Goal: Information Seeking & Learning: Check status

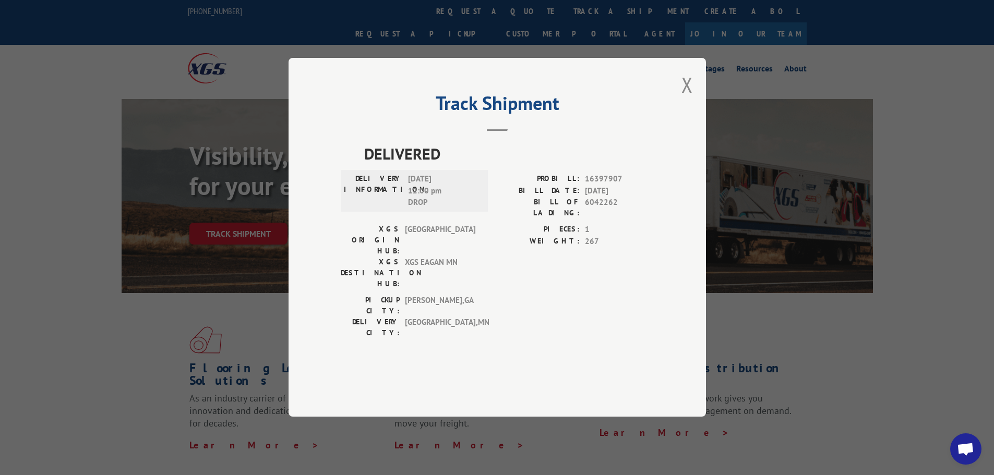
click at [680, 117] on div "Track Shipment DELIVERED DELIVERY INFORMATION: [DATE] 12:00 pm DROP PROBILL: 16…" at bounding box center [497, 237] width 417 height 359
click at [689, 99] on button "Close modal" at bounding box center [686, 85] width 11 height 28
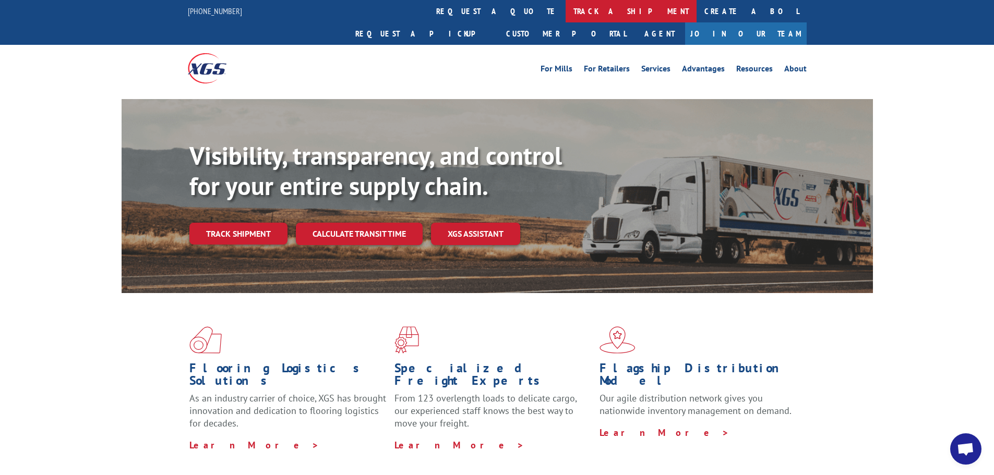
click at [566, 14] on link "track a shipment" at bounding box center [631, 11] width 131 height 22
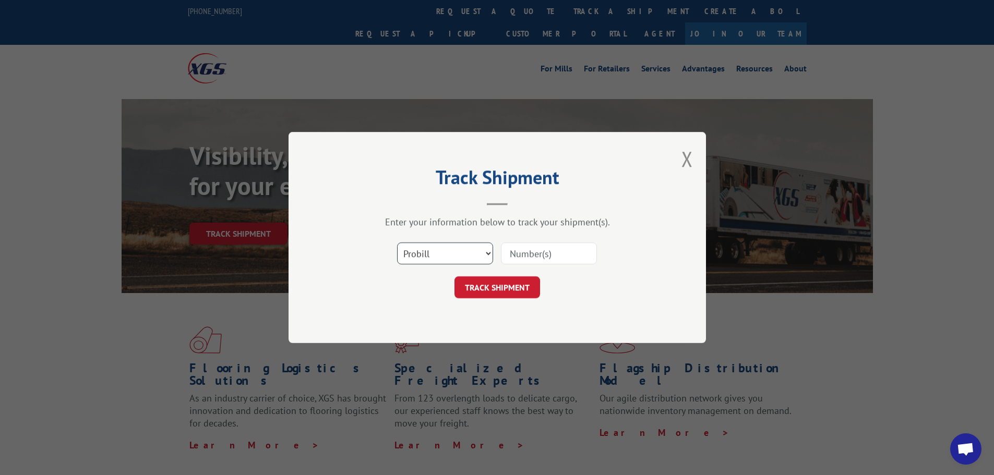
click at [424, 258] on select "Select category... Probill BOL PO" at bounding box center [445, 254] width 96 height 22
select select "bol"
click at [397, 243] on select "Select category... Probill BOL PO" at bounding box center [445, 254] width 96 height 22
paste input "6083475"
type input "6083475"
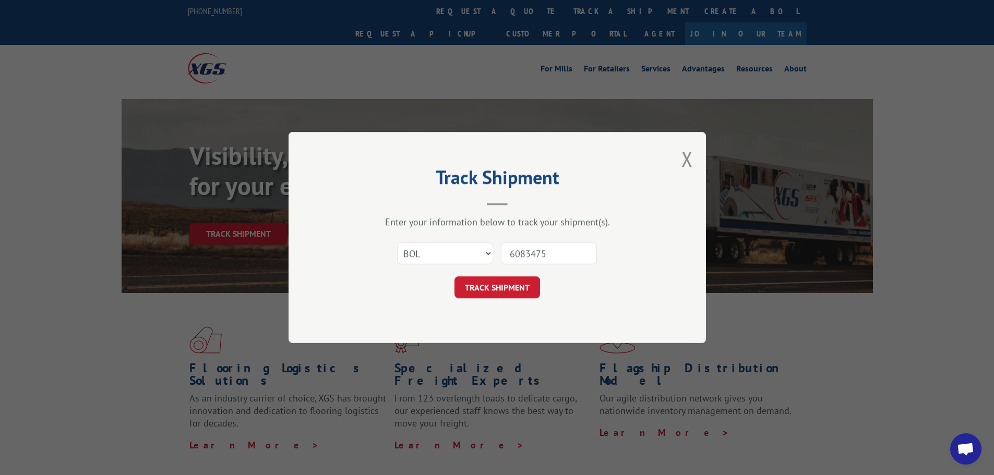
click at [524, 290] on button "TRACK SHIPMENT" at bounding box center [497, 288] width 86 height 22
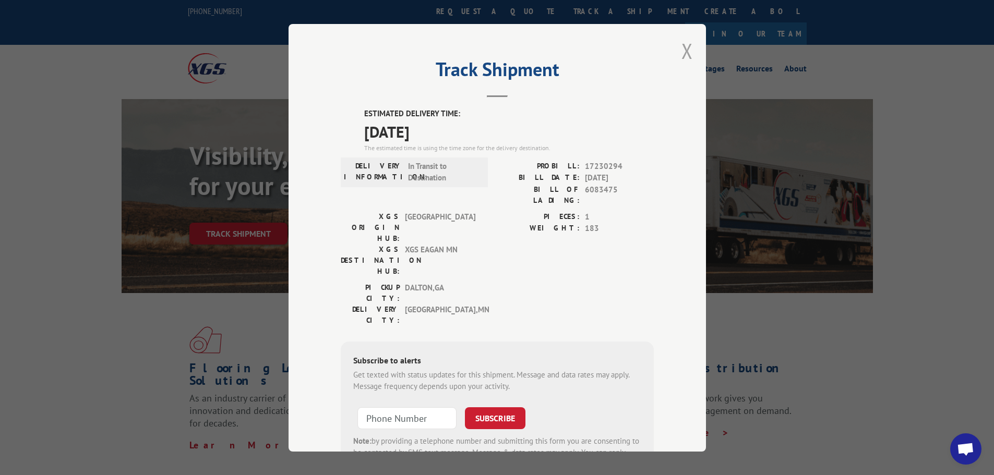
click at [682, 53] on button "Close modal" at bounding box center [686, 51] width 11 height 28
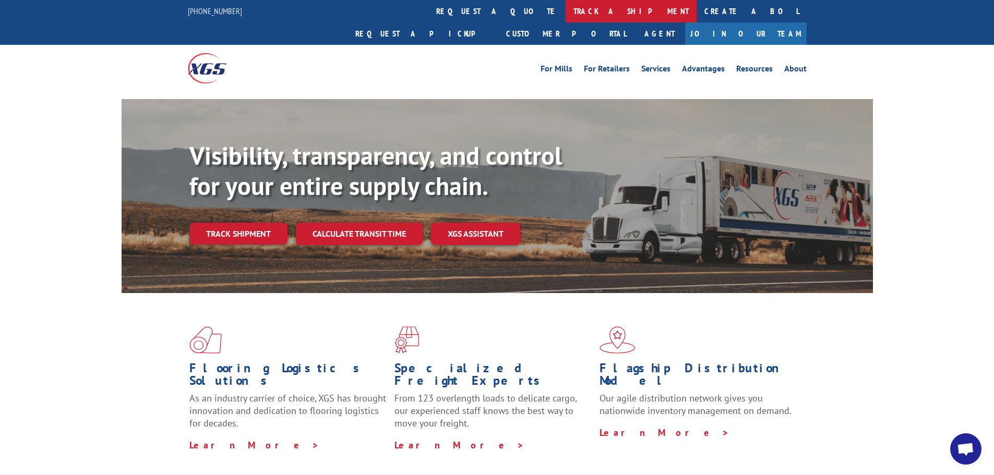
click at [566, 15] on link "track a shipment" at bounding box center [631, 11] width 131 height 22
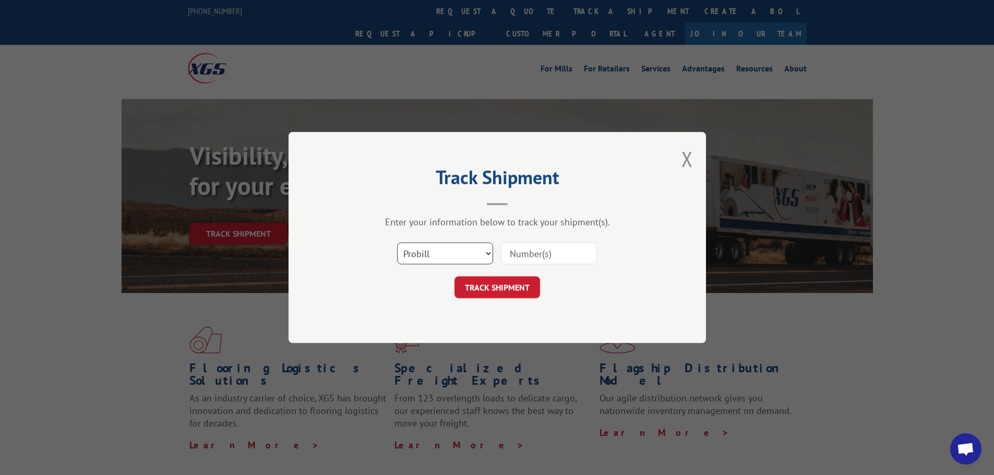
click at [440, 255] on select "Select category... Probill BOL PO" at bounding box center [445, 254] width 96 height 22
select select "bol"
click at [397, 243] on select "Select category... Probill BOL PO" at bounding box center [445, 254] width 96 height 22
paste input "6083293"
type input "6083293"
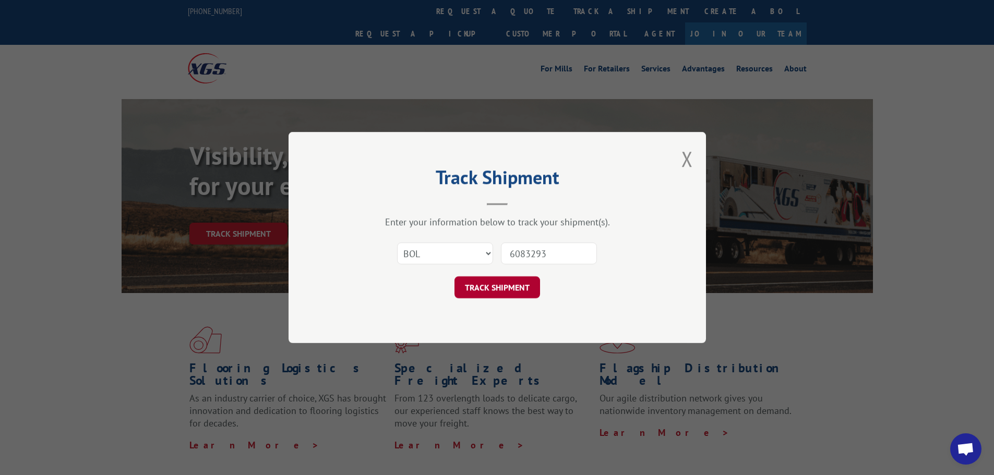
click at [494, 283] on button "TRACK SHIPMENT" at bounding box center [497, 288] width 86 height 22
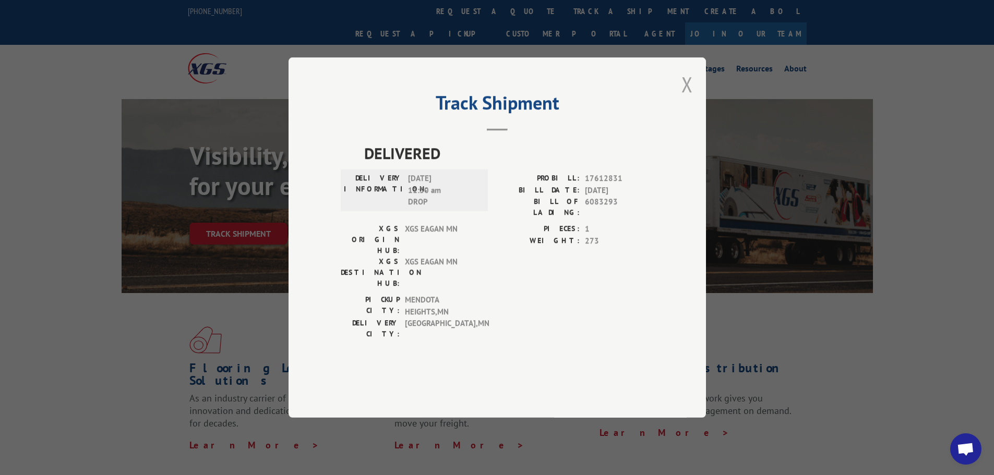
click at [689, 98] on button "Close modal" at bounding box center [686, 84] width 11 height 28
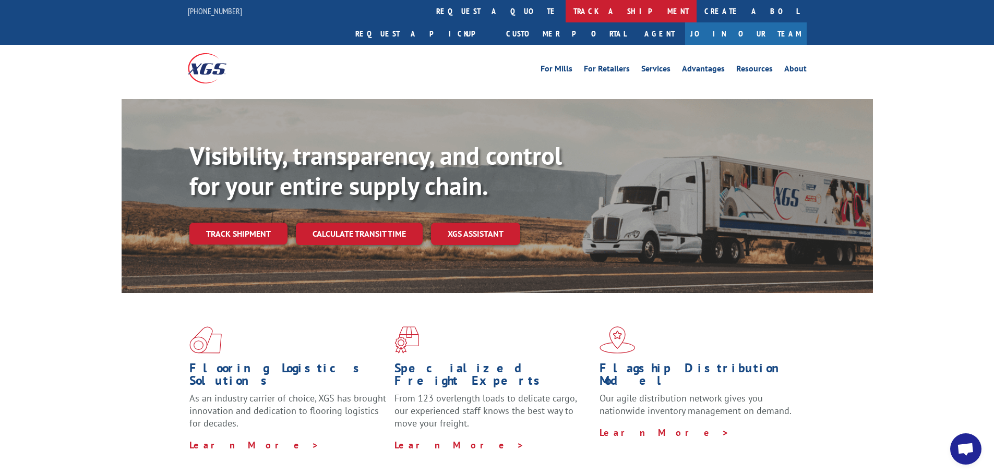
click at [566, 15] on link "track a shipment" at bounding box center [631, 11] width 131 height 22
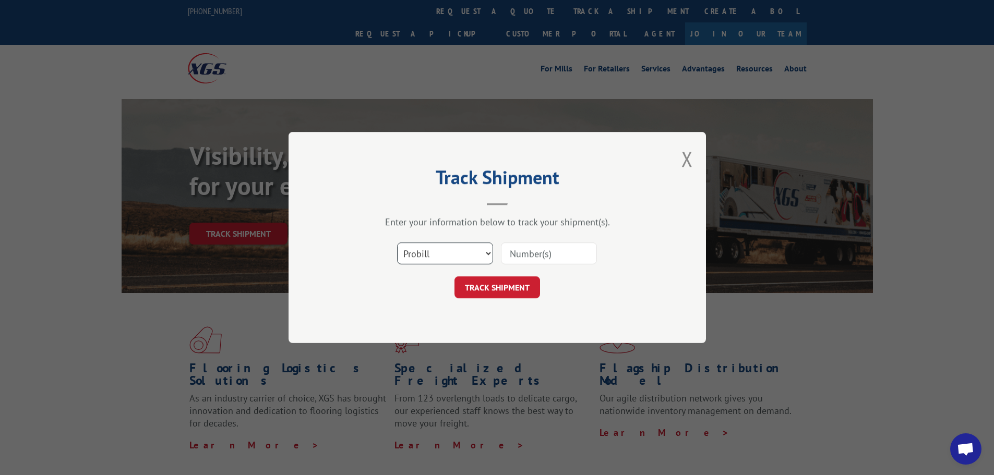
click at [441, 253] on select "Select category... Probill BOL PO" at bounding box center [445, 254] width 96 height 22
select select "bol"
click at [397, 243] on select "Select category... Probill BOL PO" at bounding box center [445, 254] width 96 height 22
paste input "6049185"
type input "6049185"
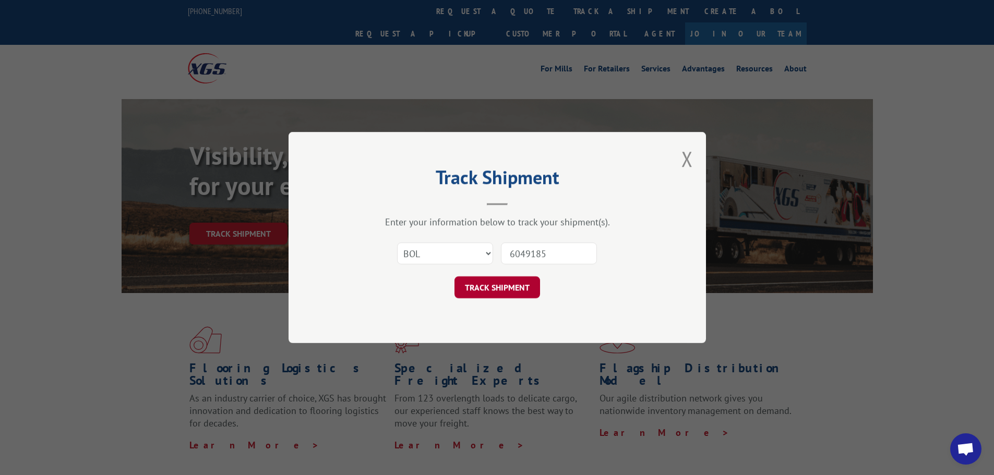
click at [529, 291] on button "TRACK SHIPMENT" at bounding box center [497, 288] width 86 height 22
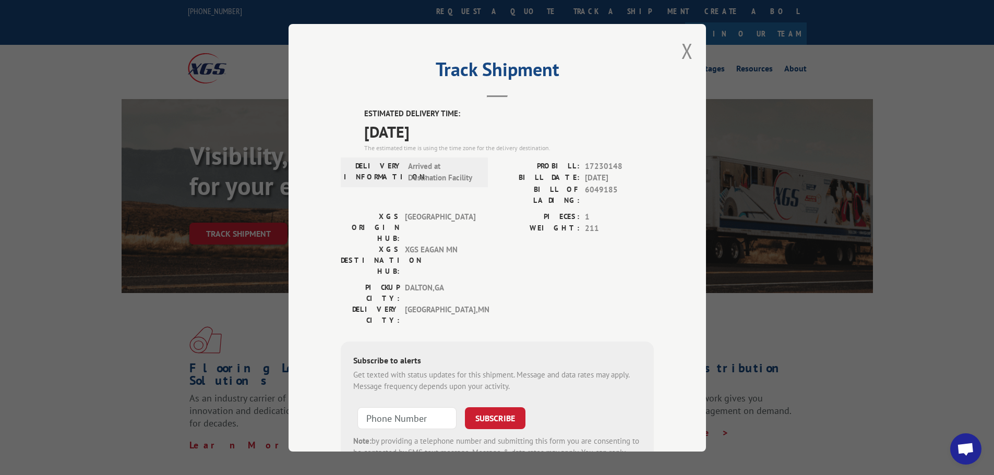
click at [689, 49] on div "Track Shipment ESTIMATED DELIVERY TIME: [DATE] The estimated time is using the …" at bounding box center [497, 238] width 417 height 428
click at [684, 51] on button "Close modal" at bounding box center [686, 51] width 11 height 28
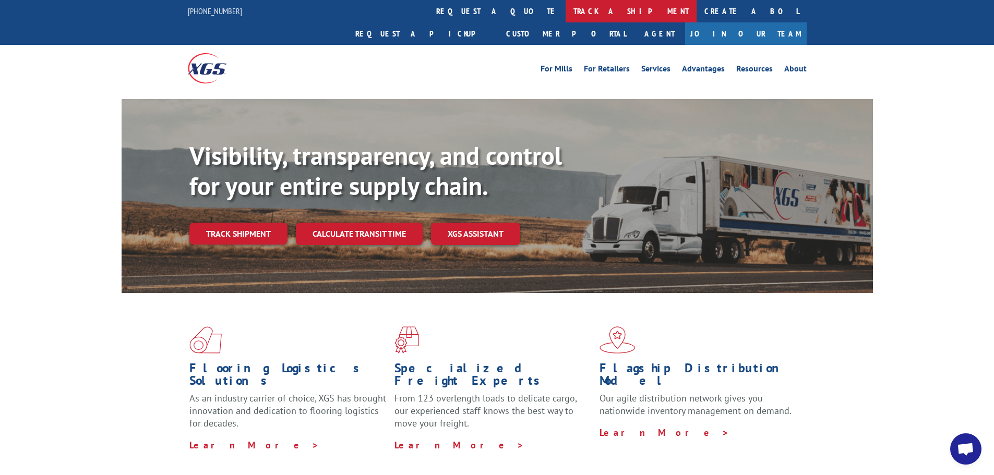
click at [566, 11] on link "track a shipment" at bounding box center [631, 11] width 131 height 22
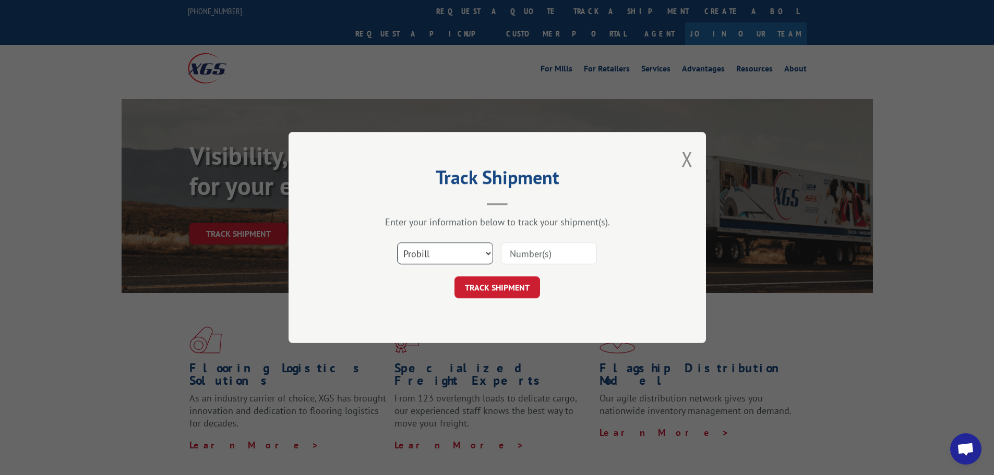
click at [454, 255] on select "Select category... Probill BOL PO" at bounding box center [445, 254] width 96 height 22
select select "bol"
click at [397, 243] on select "Select category... Probill BOL PO" at bounding box center [445, 254] width 96 height 22
paste input "5254284"
type input "5254284"
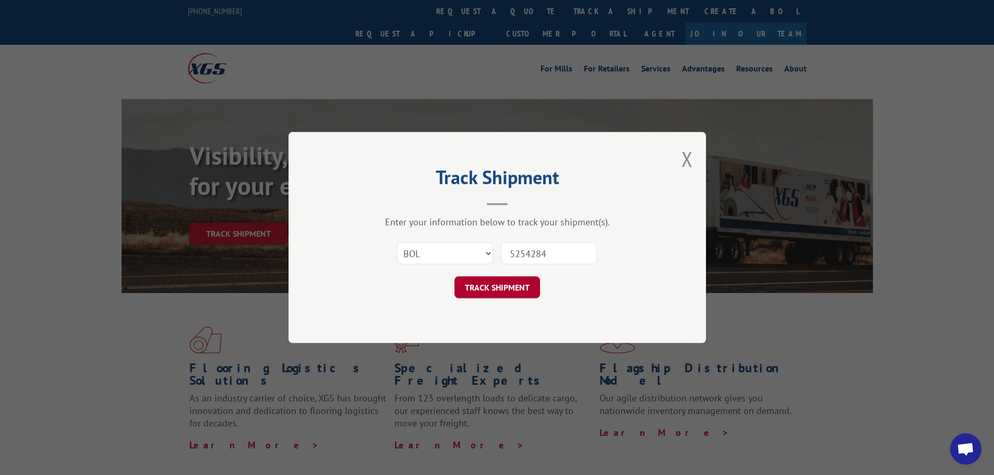
click at [528, 281] on button "TRACK SHIPMENT" at bounding box center [497, 288] width 86 height 22
